Goal: Information Seeking & Learning: Learn about a topic

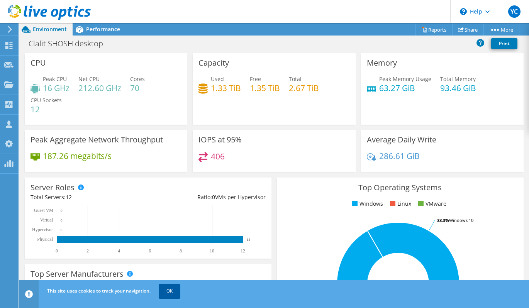
click at [172, 292] on link "OK" at bounding box center [170, 291] width 22 height 14
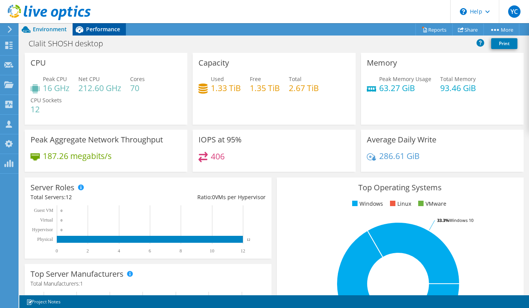
click at [99, 26] on span "Performance" at bounding box center [103, 28] width 34 height 7
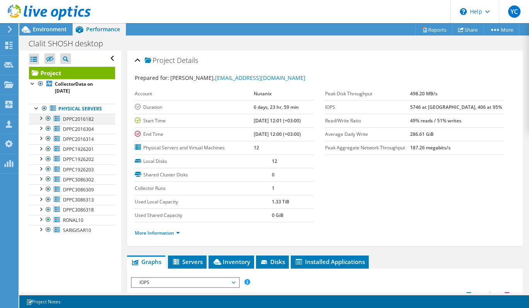
click at [41, 121] on div at bounding box center [41, 118] width 8 height 8
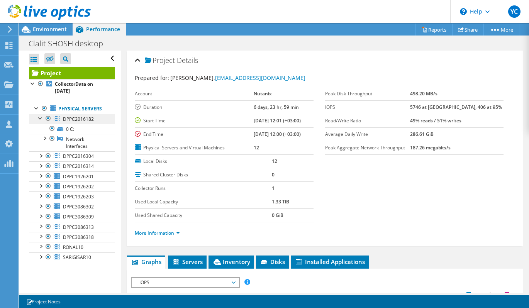
click at [80, 120] on span "DPPC2016182" at bounding box center [78, 119] width 31 height 7
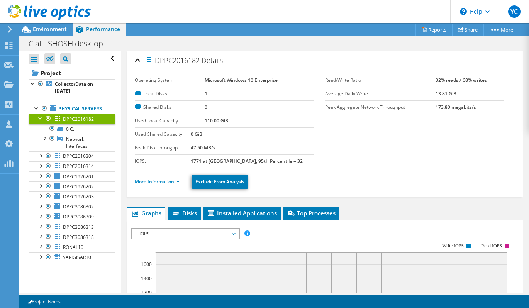
click at [39, 119] on div at bounding box center [41, 118] width 8 height 8
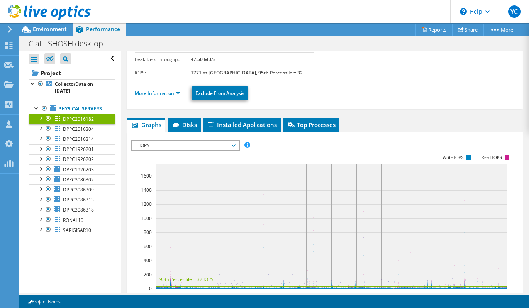
scroll to position [116, 0]
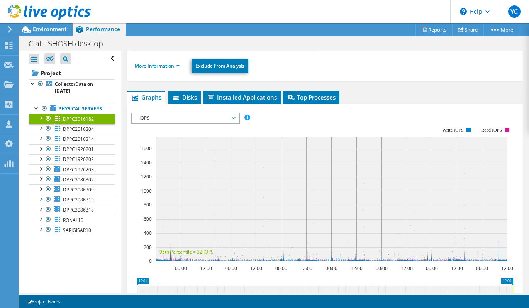
click at [202, 119] on span "IOPS" at bounding box center [185, 118] width 99 height 9
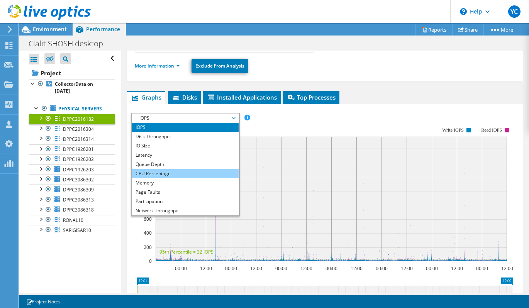
click at [164, 172] on li "CPU Percentage" at bounding box center [185, 173] width 107 height 9
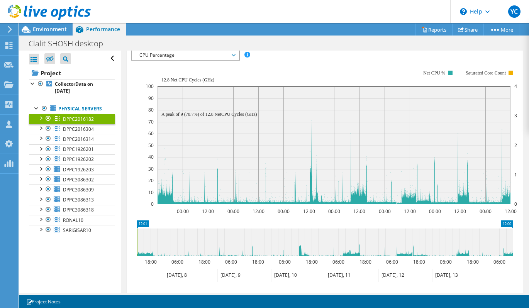
scroll to position [177, 0]
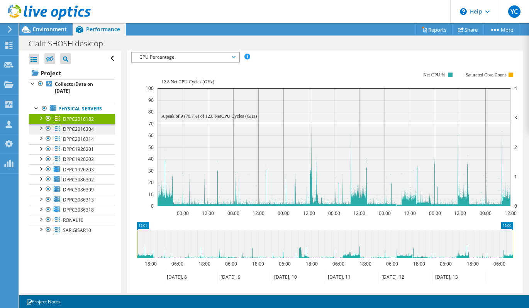
click at [70, 131] on span "DPPC2016304" at bounding box center [78, 129] width 31 height 7
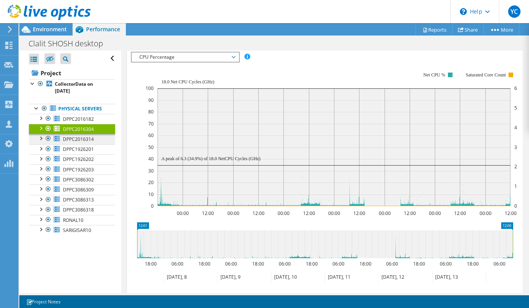
click at [76, 141] on span "DPPC2016314" at bounding box center [78, 139] width 31 height 7
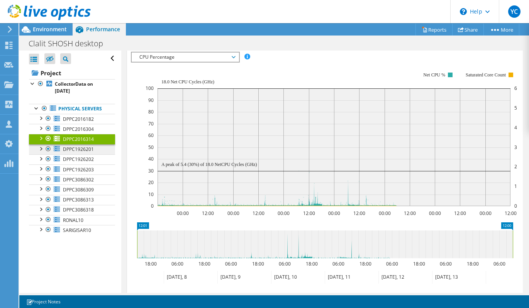
click at [77, 146] on span "DPPC1926201" at bounding box center [78, 149] width 31 height 7
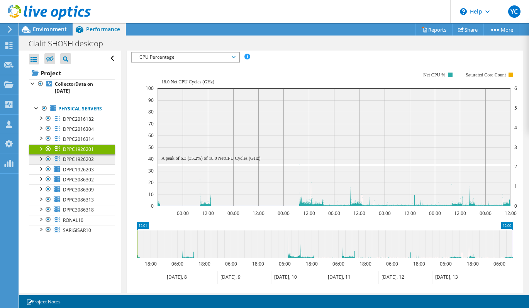
click at [78, 158] on span "DPPC1926202" at bounding box center [78, 159] width 31 height 7
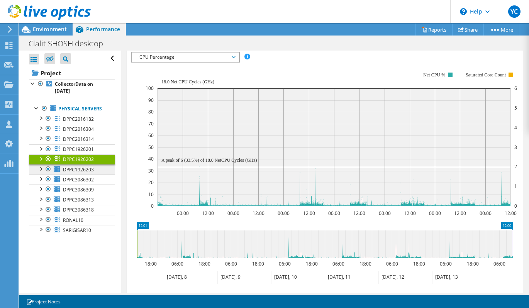
click at [80, 167] on span "DPPC1926203" at bounding box center [78, 169] width 31 height 7
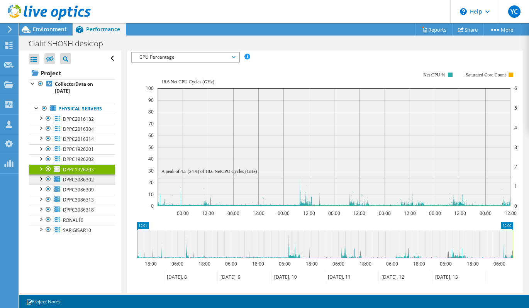
click at [81, 181] on span "DPPC3086302" at bounding box center [78, 180] width 31 height 7
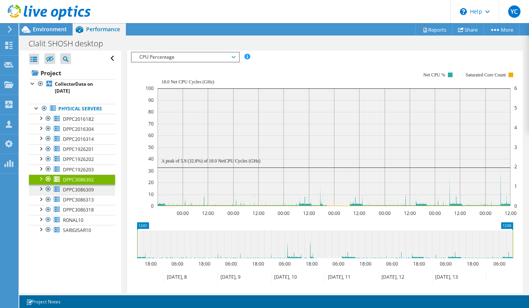
click at [83, 191] on span "DPPC3086309" at bounding box center [78, 190] width 31 height 7
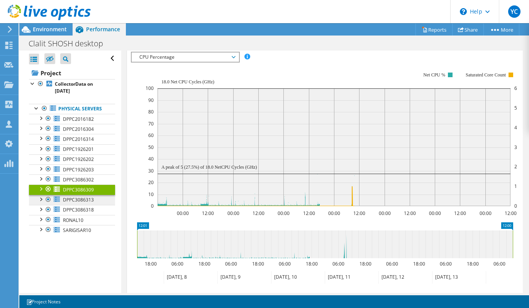
click at [84, 197] on span "DPPC3086313" at bounding box center [78, 200] width 31 height 7
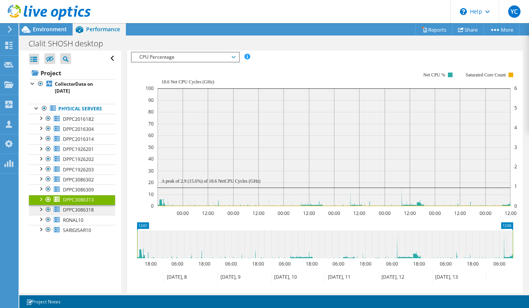
click at [84, 210] on span "DPPC3086318" at bounding box center [78, 210] width 31 height 7
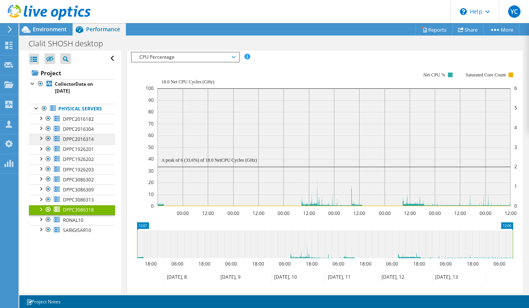
click at [90, 136] on span "DPPC2016314" at bounding box center [78, 139] width 31 height 7
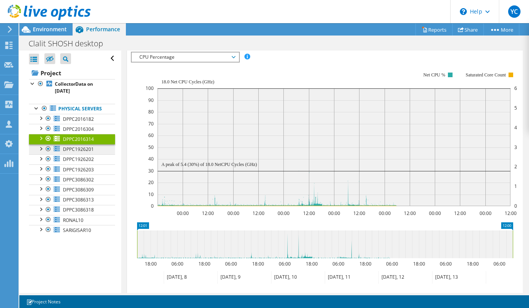
click at [90, 152] on span "DPPC1926201" at bounding box center [78, 149] width 31 height 7
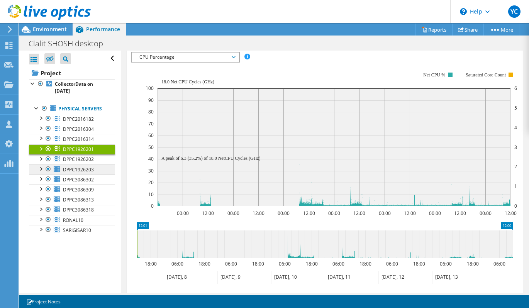
click at [102, 168] on link "DPPC1926203" at bounding box center [72, 170] width 86 height 10
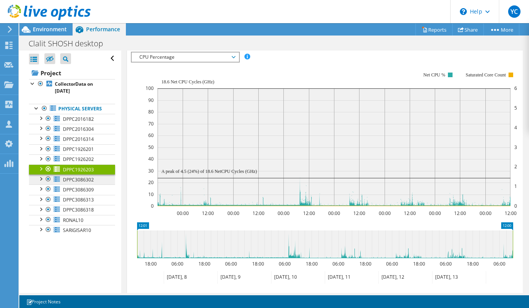
click at [88, 181] on span "DPPC3086302" at bounding box center [78, 180] width 31 height 7
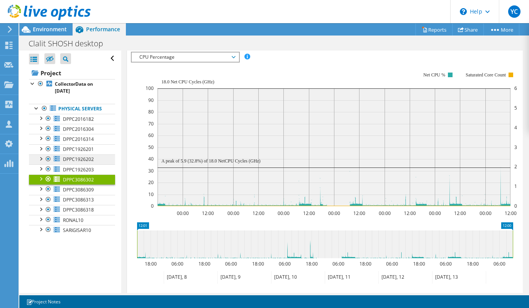
click at [93, 163] on link "DPPC1926202" at bounding box center [72, 160] width 86 height 10
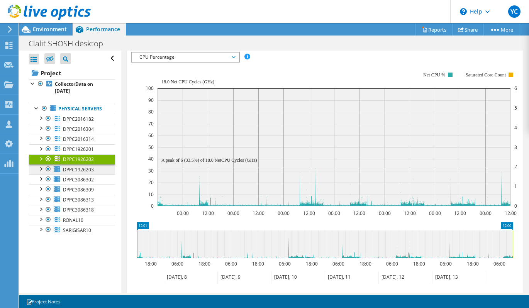
click at [82, 169] on span "DPPC1926203" at bounding box center [78, 169] width 31 height 7
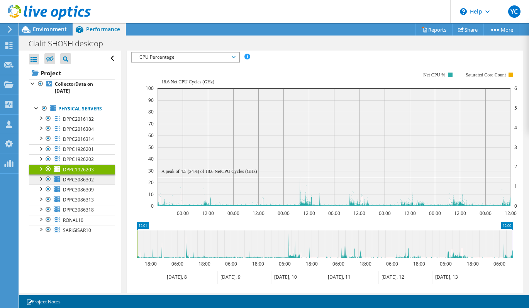
click at [82, 181] on span "DPPC3086302" at bounding box center [78, 180] width 31 height 7
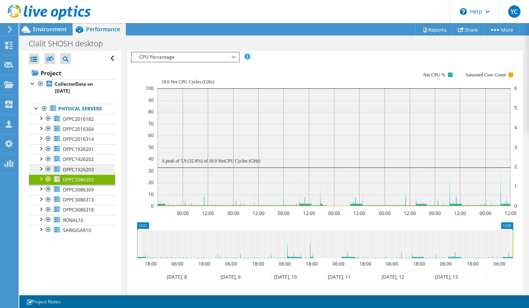
click at [70, 174] on link "DPPC1926203" at bounding box center [72, 170] width 86 height 10
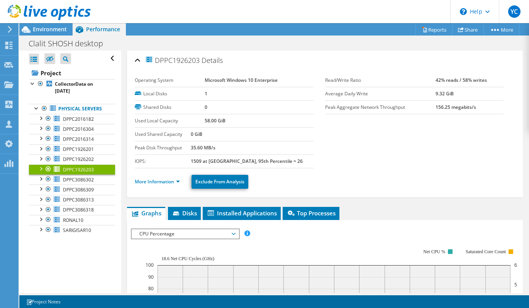
scroll to position [0, 0]
click at [95, 157] on link "DPPC1926202" at bounding box center [72, 160] width 86 height 10
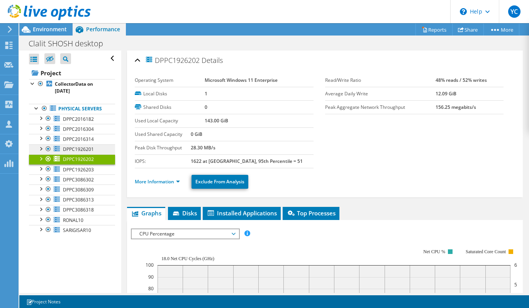
click at [95, 148] on link "DPPC1926201" at bounding box center [72, 149] width 86 height 10
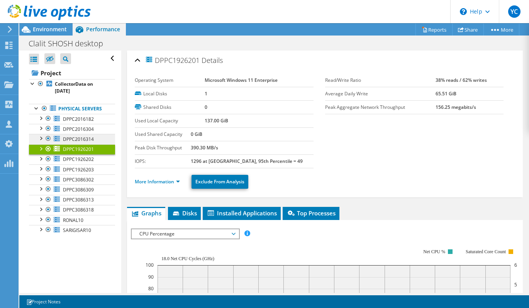
click at [90, 137] on span "DPPC2016314" at bounding box center [78, 139] width 31 height 7
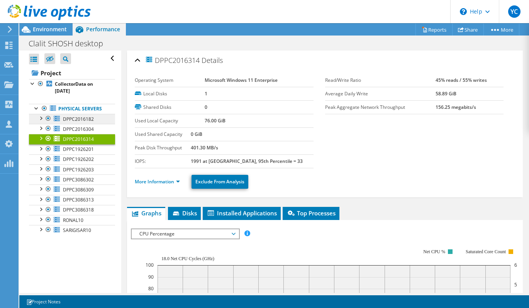
click at [90, 121] on span "DPPC2016182" at bounding box center [78, 119] width 31 height 7
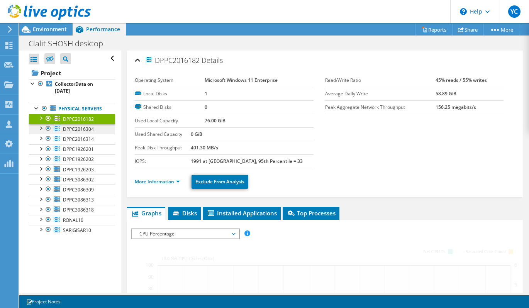
click at [90, 129] on span "DPPC2016304" at bounding box center [78, 129] width 31 height 7
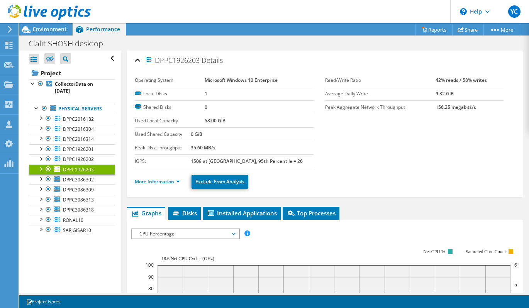
scroll to position [143, 0]
